Goal: Transaction & Acquisition: Book appointment/travel/reservation

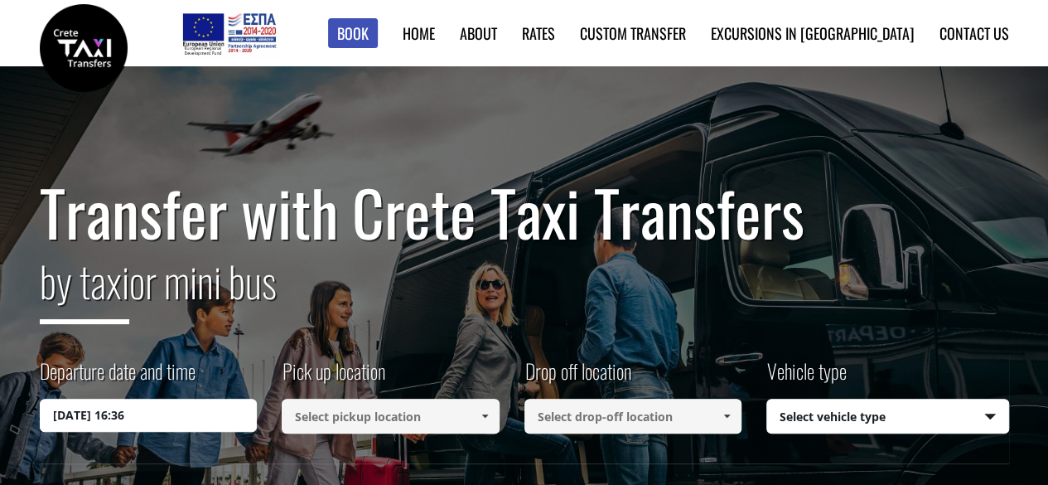
click at [180, 424] on input "29/08/2025 16:36" at bounding box center [149, 415] width 218 height 33
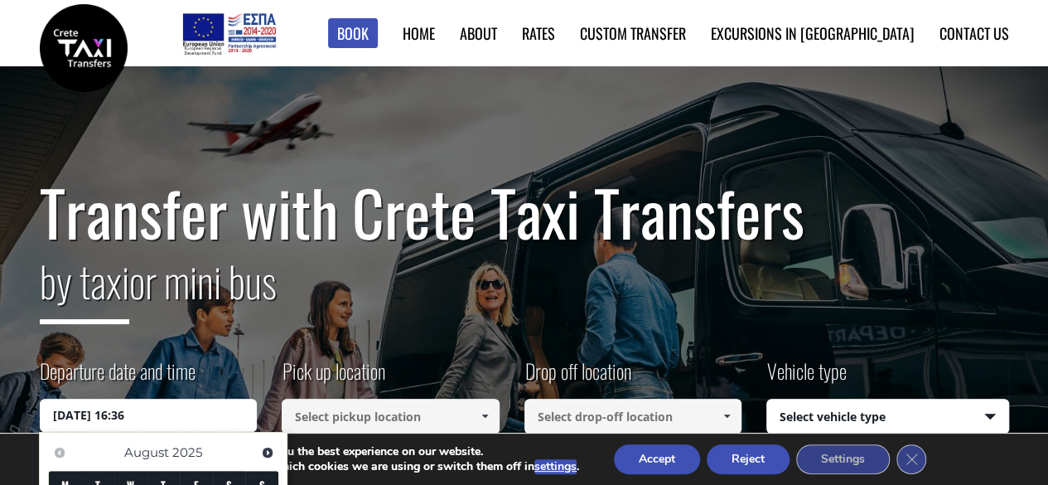
scroll to position [249, 0]
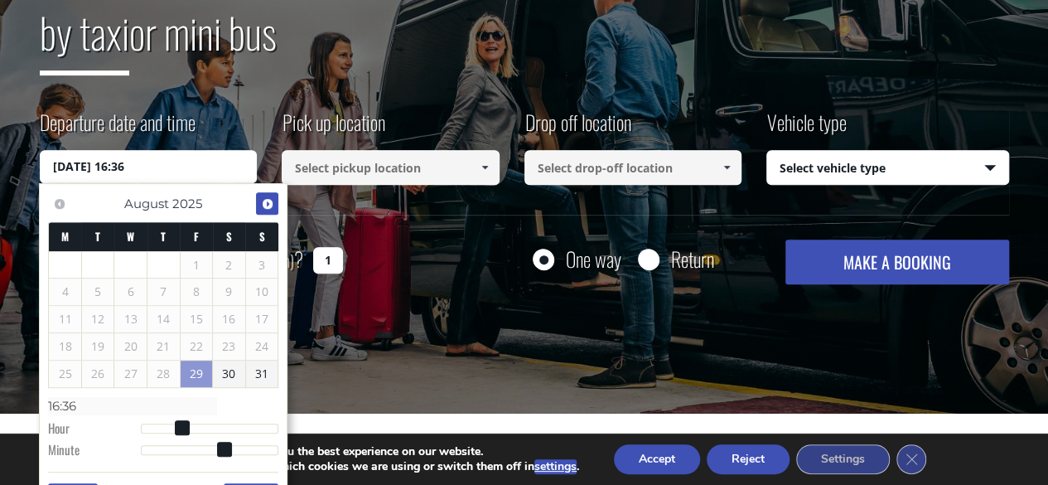
click at [261, 203] on span "Next" at bounding box center [267, 203] width 13 height 13
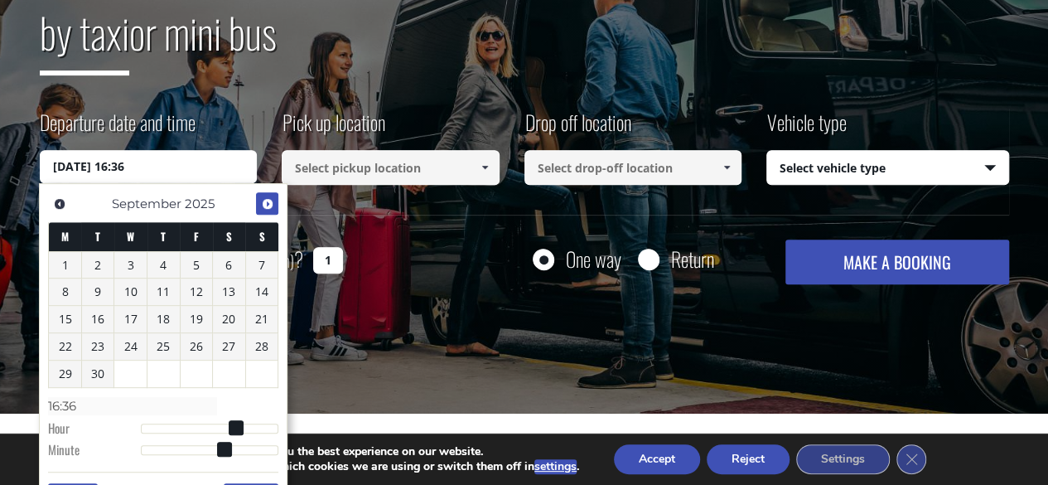
click at [261, 203] on span "Next" at bounding box center [267, 203] width 13 height 13
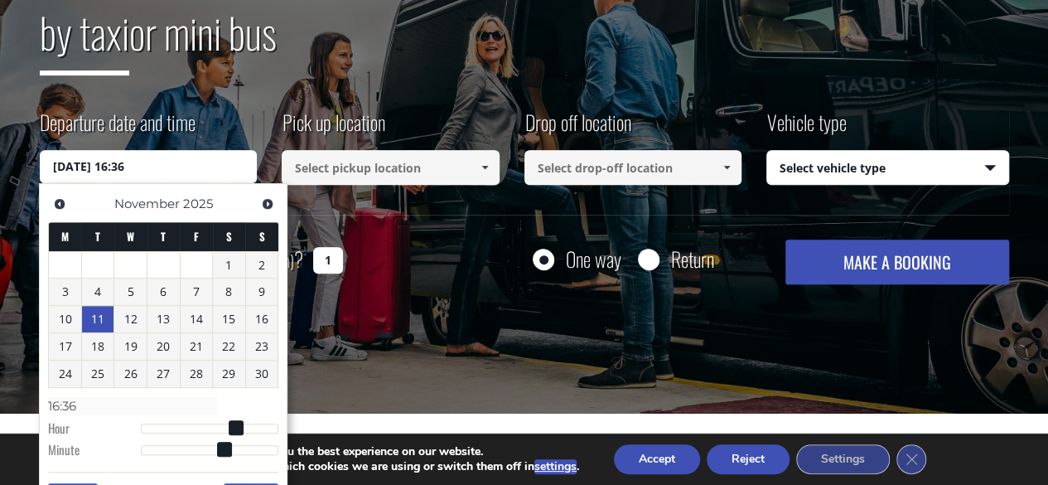
click at [96, 319] on link "11" at bounding box center [98, 319] width 32 height 27
type input "11/11/2025 00:00"
click at [486, 173] on span at bounding box center [484, 167] width 13 height 13
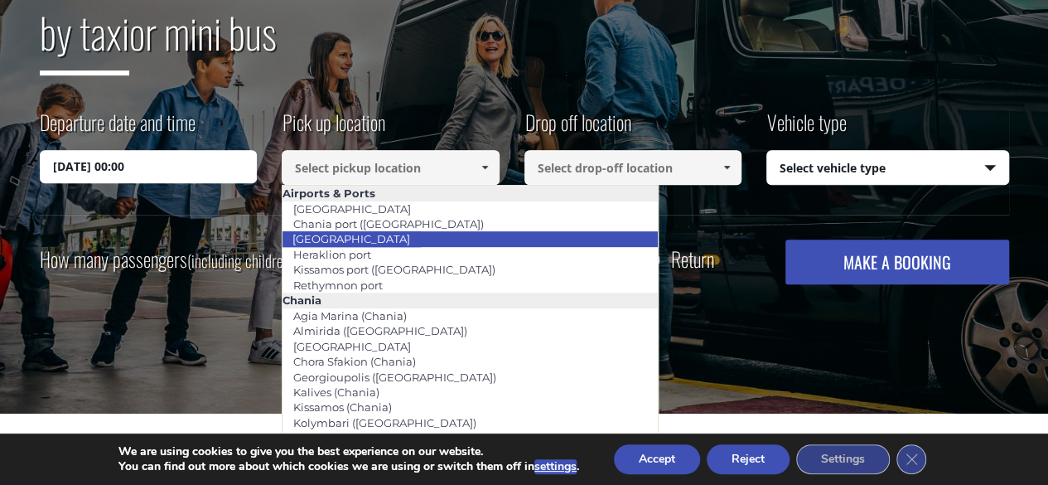
click at [422, 238] on li "[GEOGRAPHIC_DATA]" at bounding box center [470, 238] width 375 height 15
type input "[GEOGRAPHIC_DATA]"
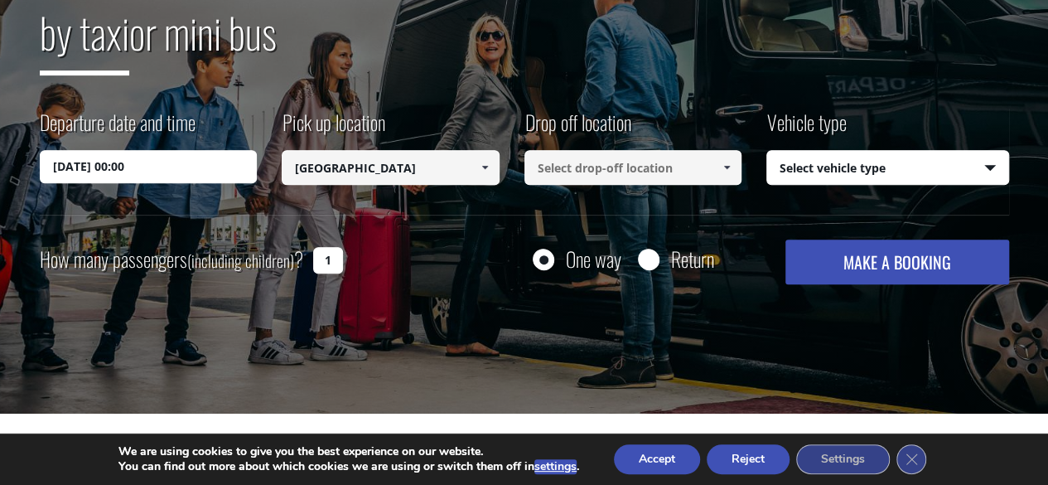
click at [671, 171] on input at bounding box center [634, 167] width 218 height 35
click at [720, 167] on span at bounding box center [726, 167] width 13 height 13
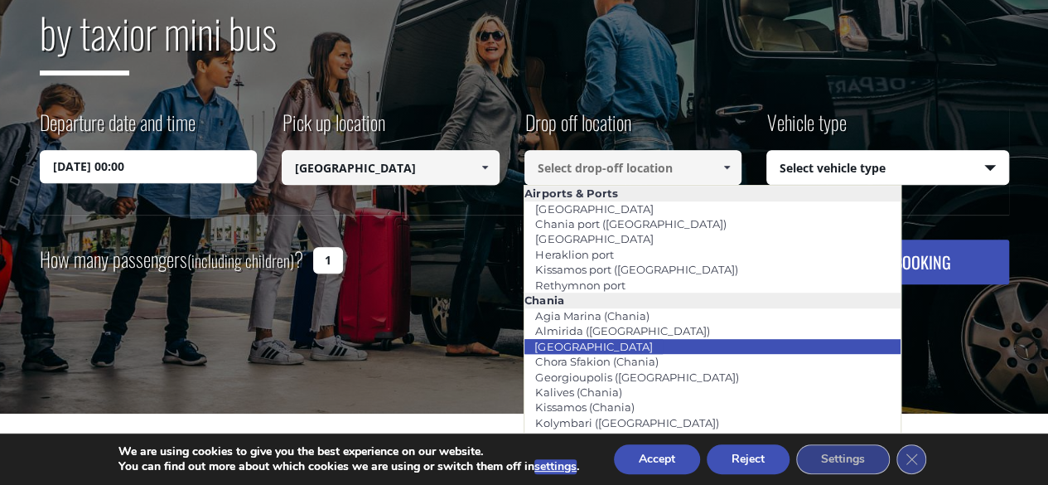
click at [701, 347] on li "[GEOGRAPHIC_DATA]" at bounding box center [712, 346] width 375 height 15
type input "[GEOGRAPHIC_DATA]"
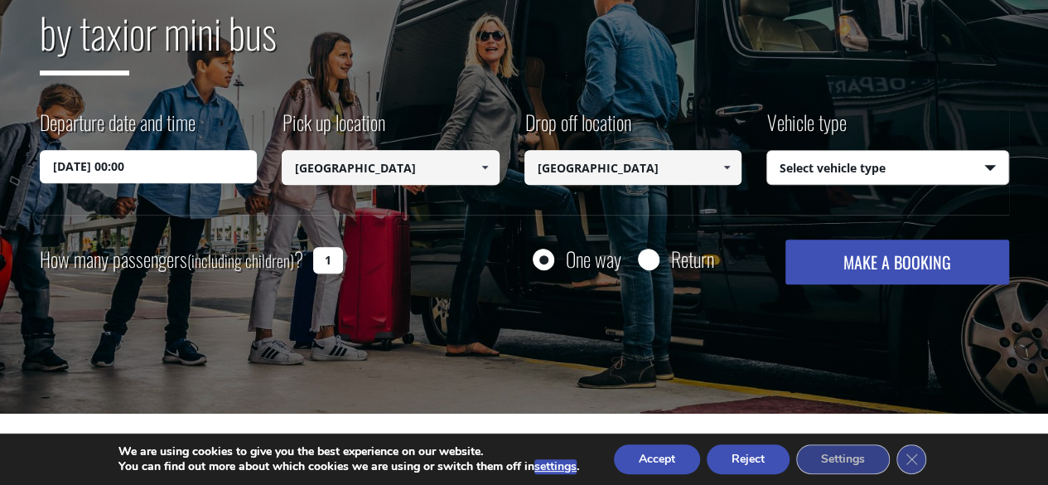
click at [985, 161] on select "Select vehicle type Taxi (4 passengers) Mercedes E Class Mini Van (7 passengers…" at bounding box center [887, 168] width 241 height 35
select select "540"
click at [767, 151] on select "Select vehicle type Taxi (4 passengers) Mercedes E Class Mini Van (7 passengers…" at bounding box center [887, 168] width 241 height 35
click at [328, 260] on input "1" at bounding box center [328, 260] width 30 height 27
click at [326, 258] on input "1" at bounding box center [328, 260] width 30 height 27
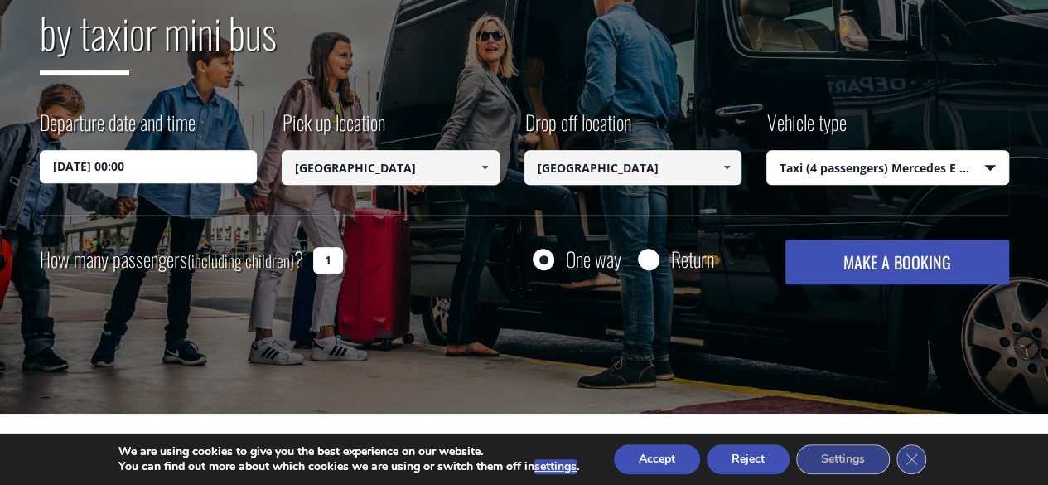
click at [328, 258] on input "1" at bounding box center [328, 260] width 30 height 27
type input "2"
click at [893, 273] on button "MAKE A BOOKING" at bounding box center [897, 261] width 223 height 45
